Goal: Information Seeking & Learning: Learn about a topic

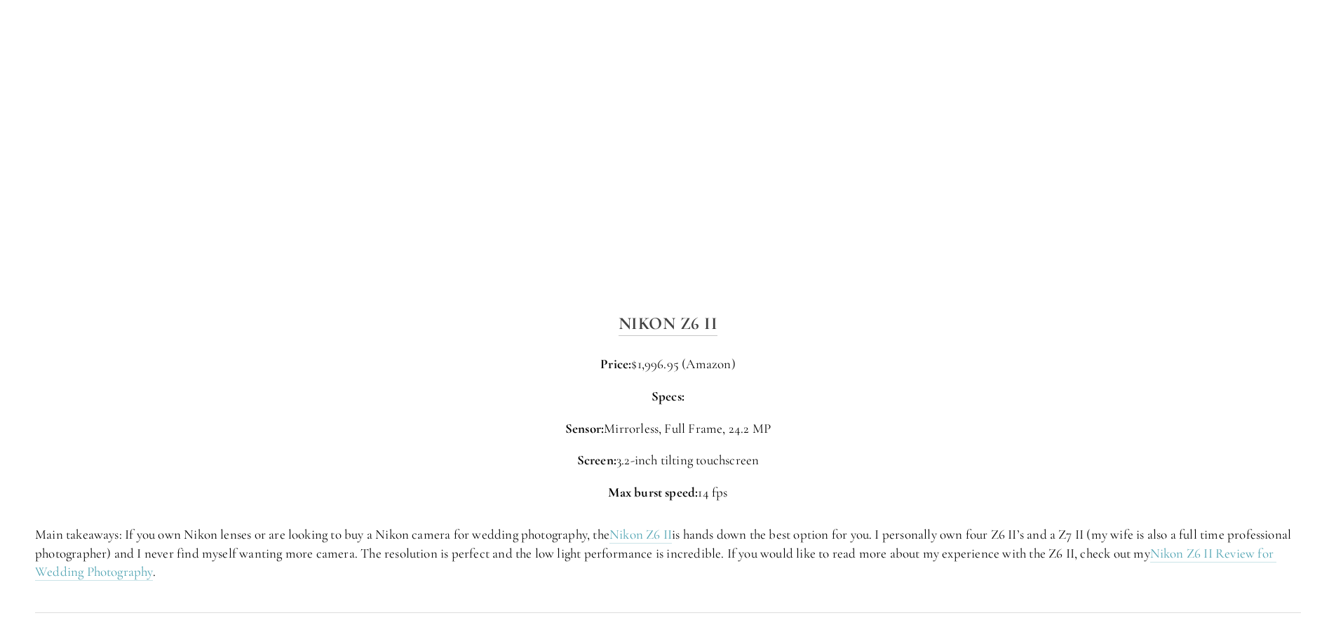
scroll to position [2314, 0]
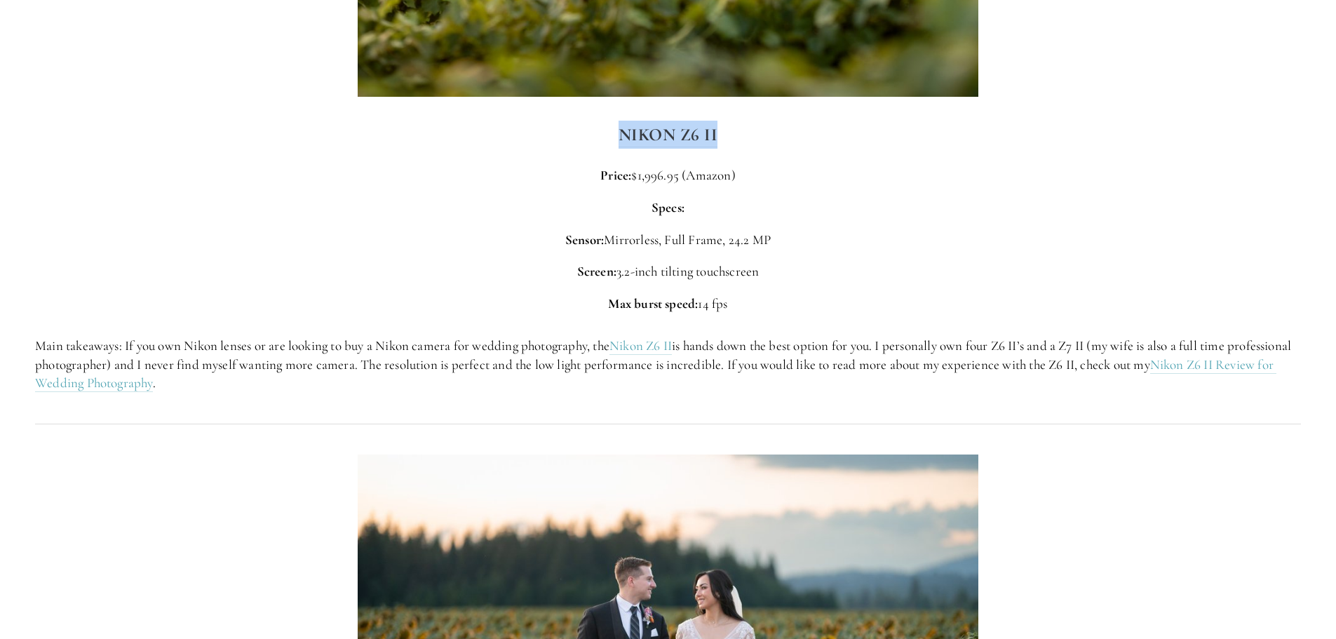
drag, startPoint x: 730, startPoint y: 138, endPoint x: 612, endPoint y: 133, distance: 117.9
click at [612, 133] on h3 "Nikon Z6 II" at bounding box center [668, 135] width 1266 height 28
copy strong "Nikon Z6 II"
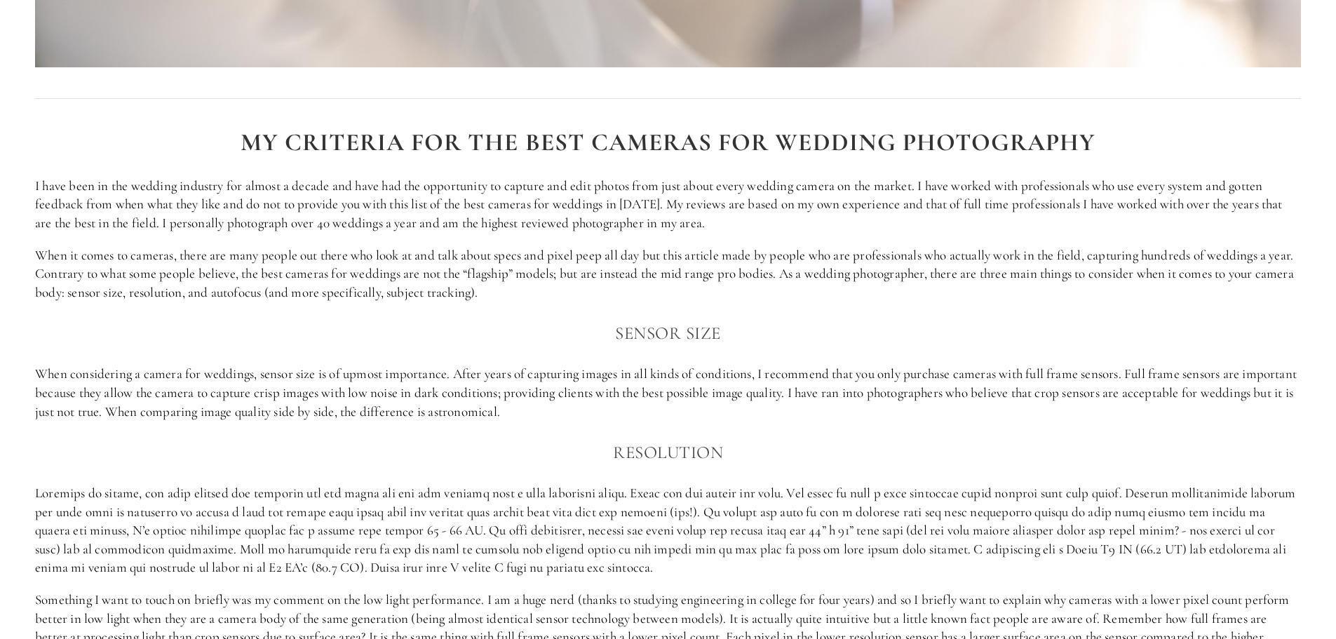
scroll to position [1048, 0]
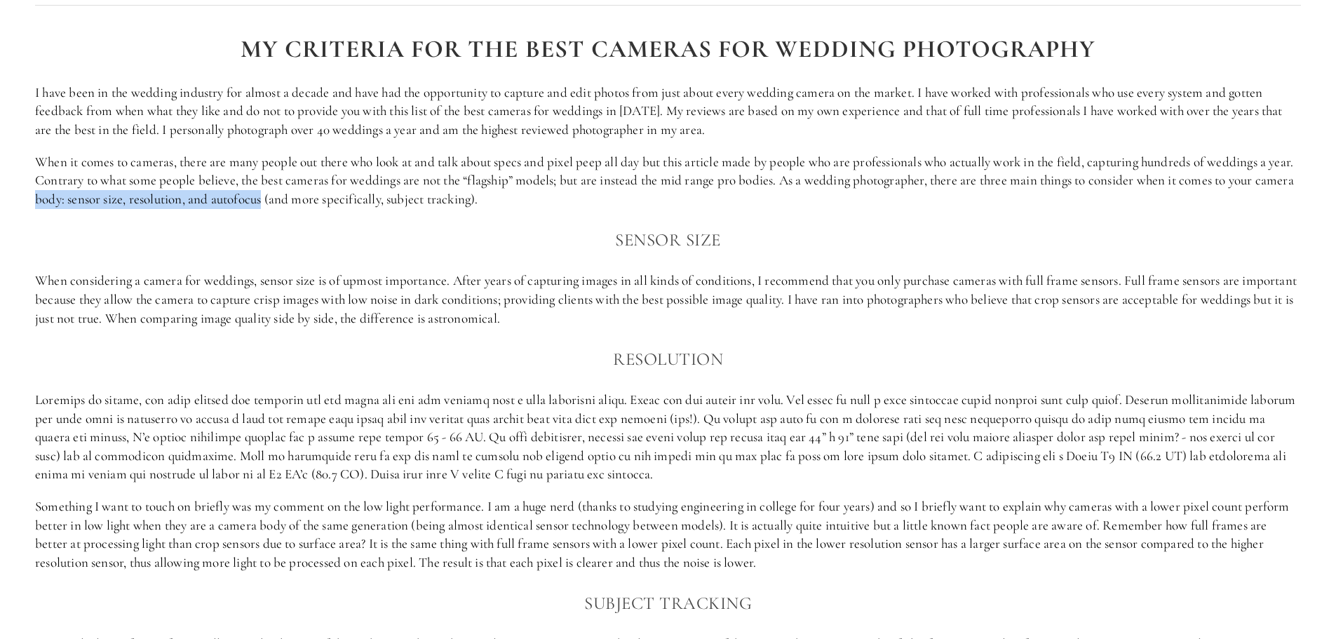
drag, startPoint x: 77, startPoint y: 201, endPoint x: 306, endPoint y: 198, distance: 228.6
click at [306, 198] on p "When it comes to cameras, there are many people out there who look at and talk …" at bounding box center [668, 181] width 1266 height 56
click at [264, 199] on p "When it comes to cameras, there are many people out there who look at and talk …" at bounding box center [668, 181] width 1266 height 56
drag, startPoint x: 306, startPoint y: 198, endPoint x: 108, endPoint y: 196, distance: 198.4
click at [108, 196] on p "When it comes to cameras, there are many people out there who look at and talk …" at bounding box center [668, 181] width 1266 height 56
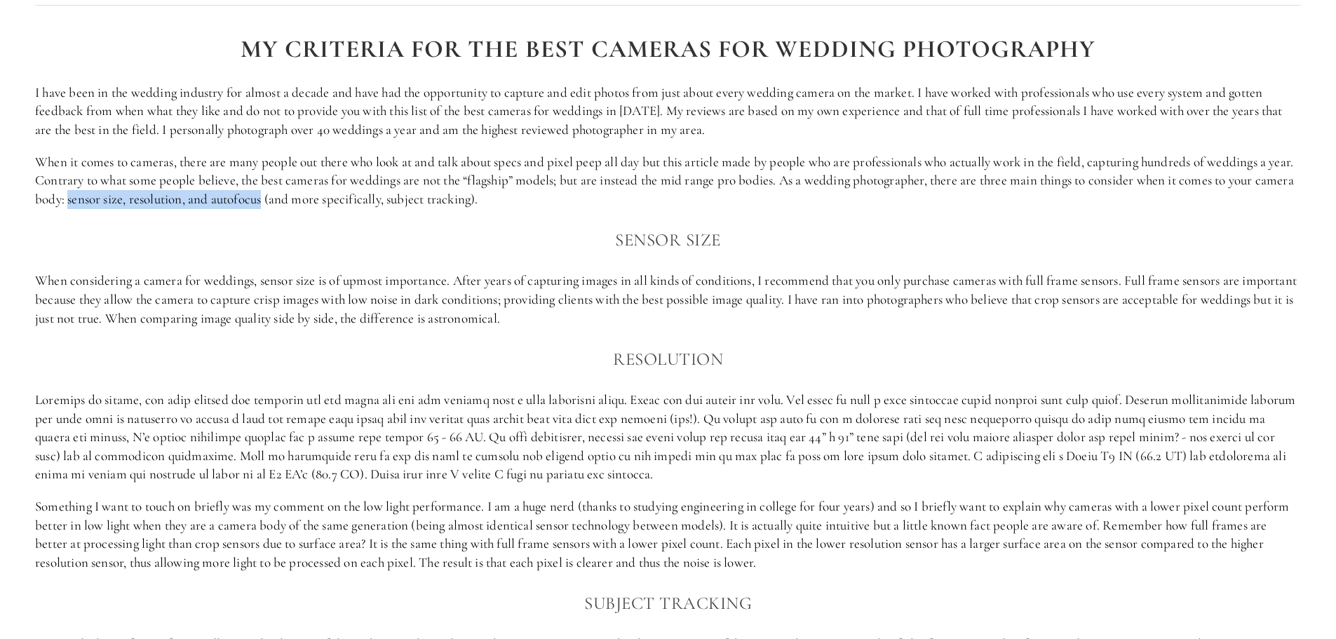
copy p "sensor size, resolution, and autofocus"
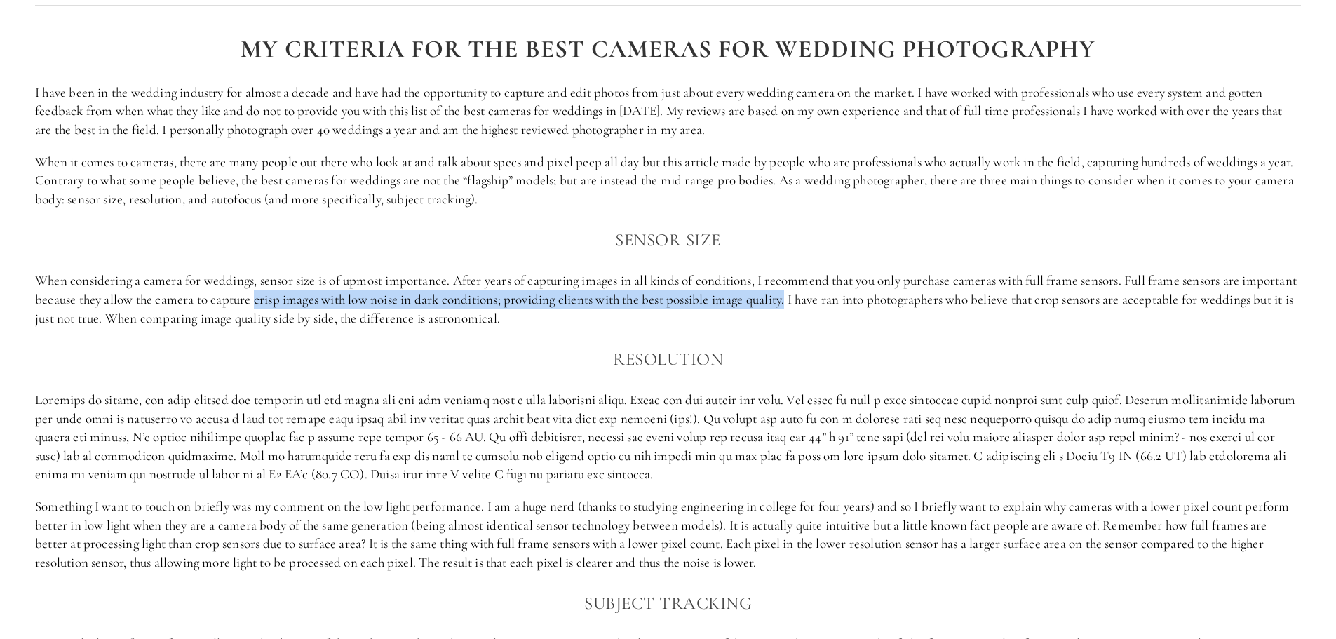
drag, startPoint x: 312, startPoint y: 298, endPoint x: 853, endPoint y: 297, distance: 540.6
click at [853, 297] on p "When considering a camera for weddings, sensor size is of upmost importance. Af…" at bounding box center [668, 299] width 1266 height 56
copy p "crisp images with low noise in dark conditions; providing clients with the best…"
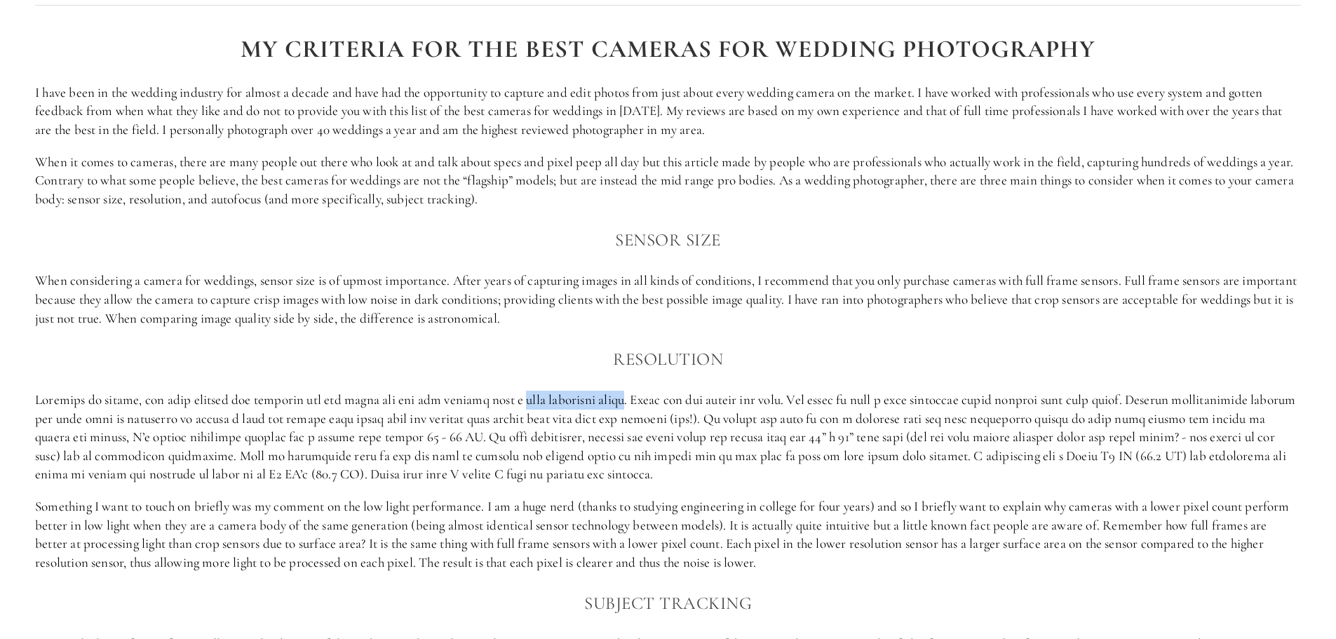
drag, startPoint x: 520, startPoint y: 398, endPoint x: 631, endPoint y: 401, distance: 111.5
click at [631, 401] on p at bounding box center [668, 437] width 1266 height 93
copy p "high megapixel count"
